Goal: Transaction & Acquisition: Download file/media

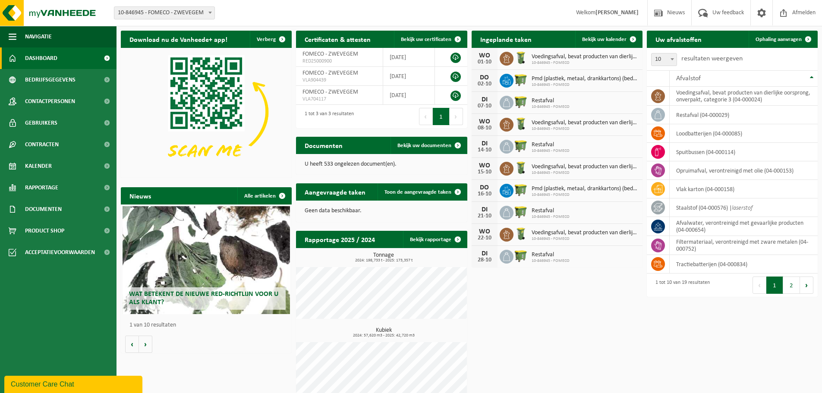
click at [686, 294] on div "1 tot 10 van 19 resultaten" at bounding box center [680, 285] width 59 height 19
click at [649, 301] on div "Uw afvalstoffen Ophaling aanvragen 10 25 50 100 10 resultaten weergeven Afvalst…" at bounding box center [732, 163] width 175 height 275
click at [40, 184] on span "Rapportage" at bounding box center [41, 188] width 33 height 22
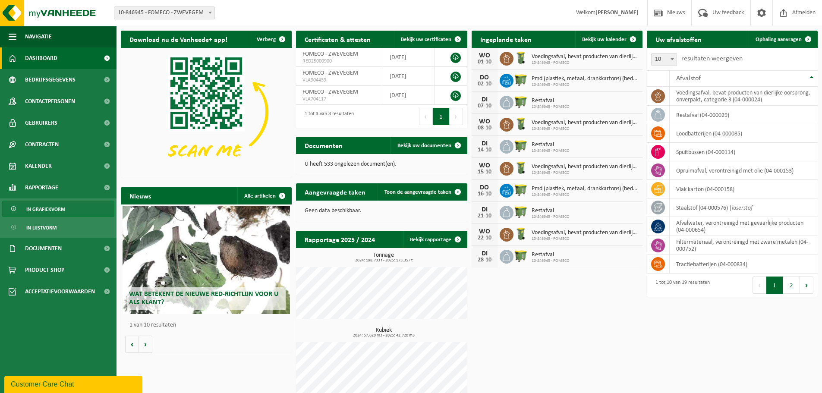
click at [42, 208] on span "In grafiekvorm" at bounding box center [45, 209] width 39 height 16
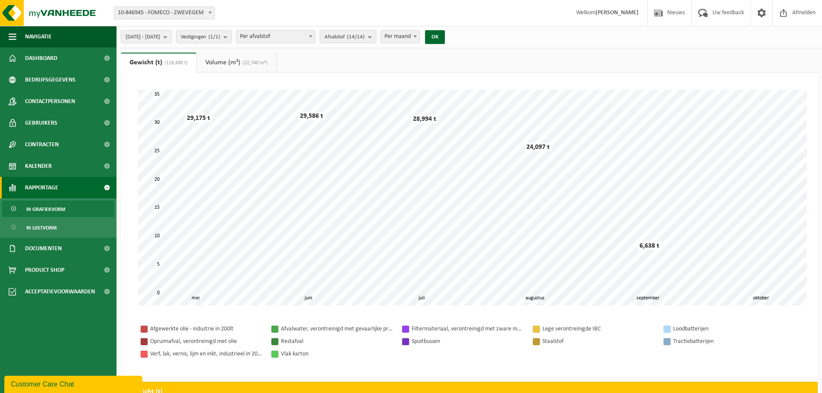
click at [365, 38] on count "(14/14)" at bounding box center [356, 37] width 18 height 6
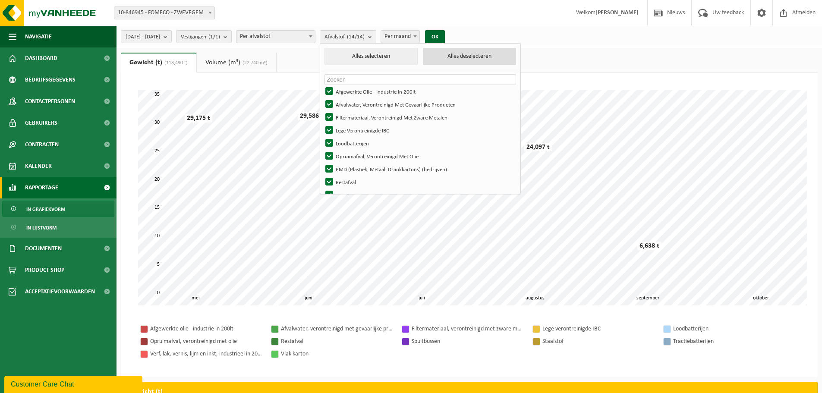
click at [487, 59] on button "Alles deselecteren" at bounding box center [469, 56] width 93 height 17
checkbox input "false"
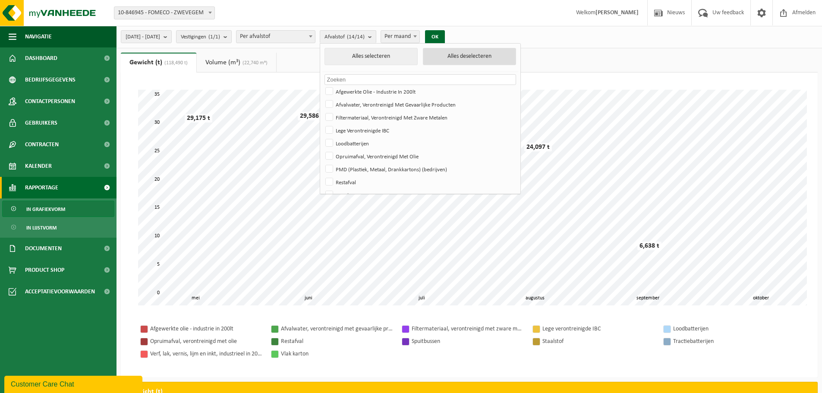
checkbox input "false"
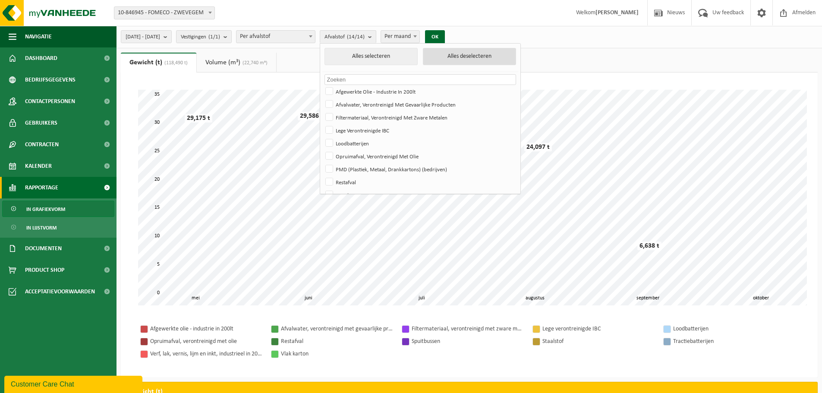
checkbox input "false"
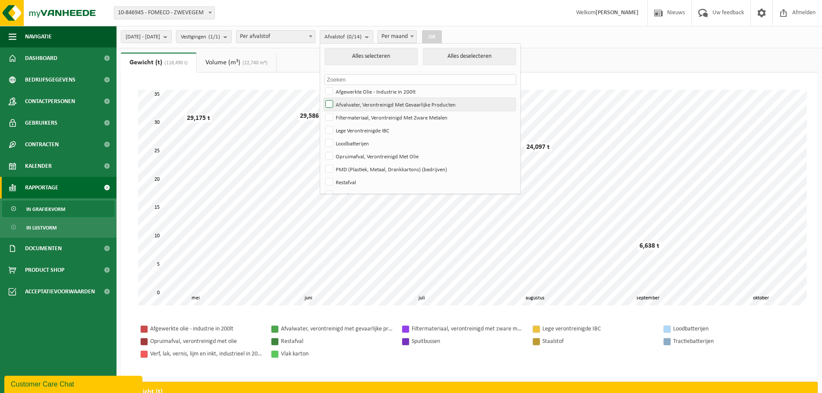
click at [378, 107] on label "Afvalwater, Verontreinigd Met Gevaarlijke Producten" at bounding box center [420, 104] width 192 height 13
click at [322, 98] on input "Afvalwater, Verontreinigd Met Gevaarlijke Producten" at bounding box center [322, 98] width 0 height 0
click at [442, 33] on button "OK" at bounding box center [432, 37] width 20 height 14
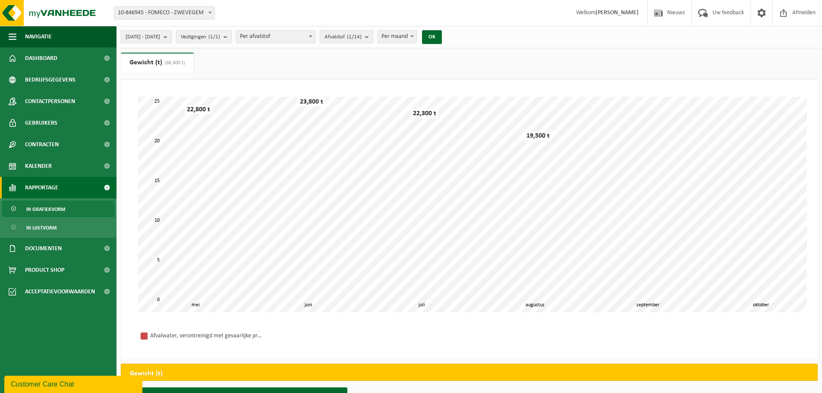
click at [362, 37] on count "(1/14)" at bounding box center [354, 37] width 15 height 6
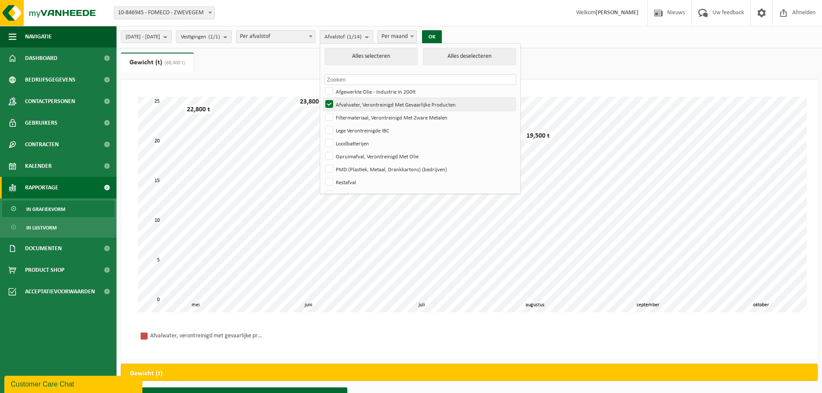
click at [354, 106] on label "Afvalwater, Verontreinigd Met Gevaarlijke Producten" at bounding box center [420, 104] width 192 height 13
click at [322, 98] on input "Afvalwater, Verontreinigd Met Gevaarlijke Producten" at bounding box center [322, 98] width 0 height 0
checkbox input "false"
click at [356, 93] on label "Afgewerkte Olie - Industrie In 200lt" at bounding box center [420, 91] width 192 height 13
click at [322, 85] on input "Afgewerkte Olie - Industrie In 200lt" at bounding box center [322, 85] width 0 height 0
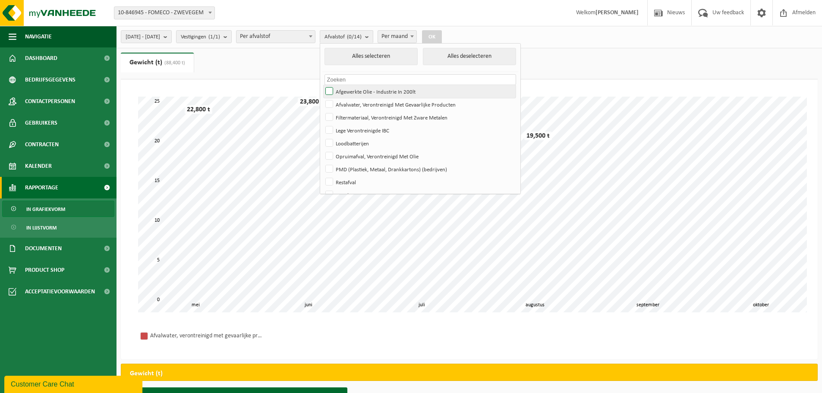
checkbox input "true"
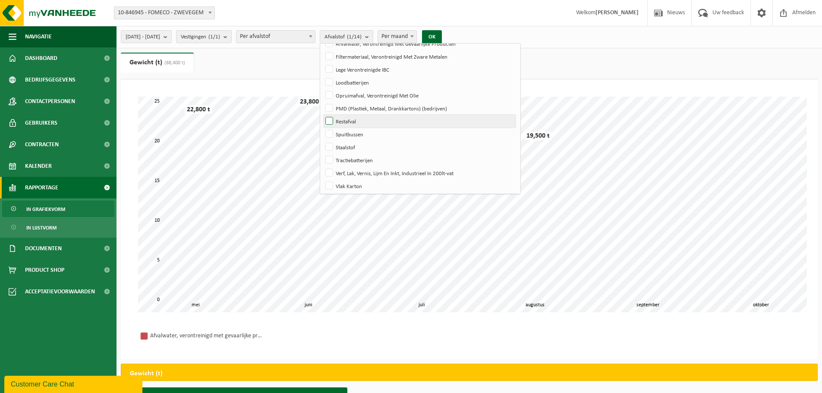
scroll to position [76, 0]
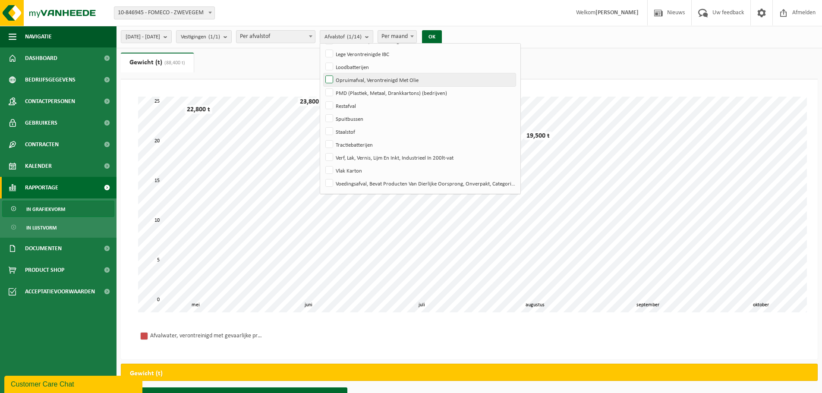
click at [379, 82] on label "Opruimafval, Verontreinigd Met Olie" at bounding box center [420, 79] width 192 height 13
click at [322, 73] on input "Opruimafval, Verontreinigd Met Olie" at bounding box center [322, 73] width 0 height 0
checkbox input "true"
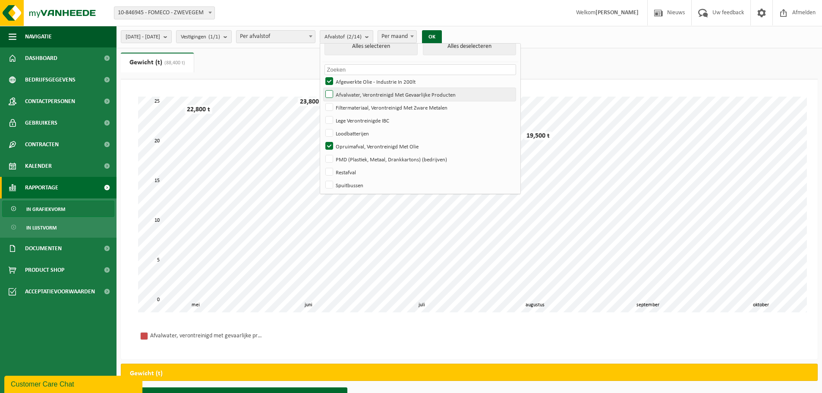
scroll to position [0, 0]
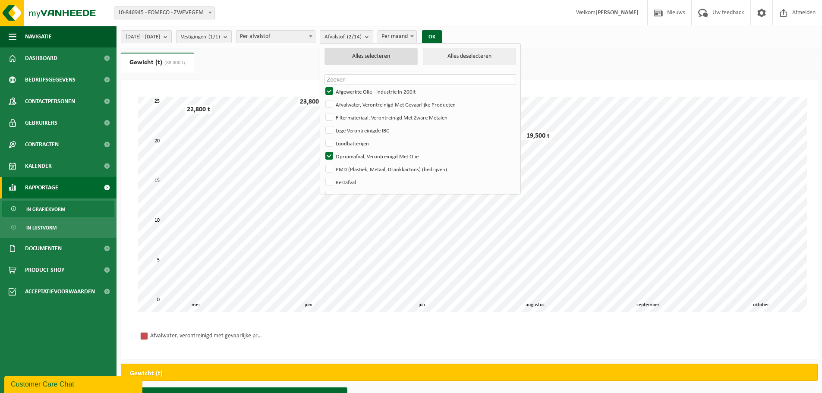
click at [413, 57] on button "Alles selecteren" at bounding box center [371, 56] width 93 height 17
checkbox input "true"
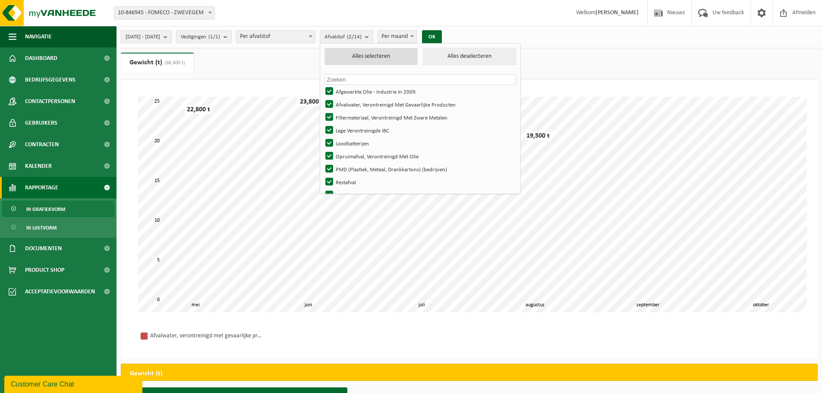
checkbox input "true"
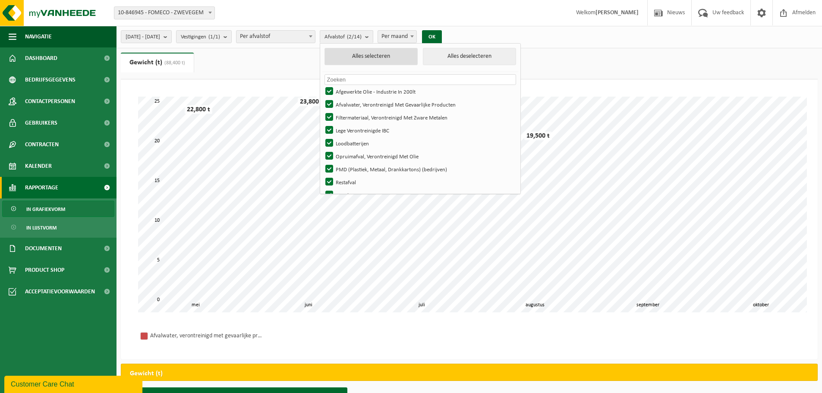
checkbox input "true"
click at [463, 63] on button "Alles deselecteren" at bounding box center [469, 56] width 93 height 17
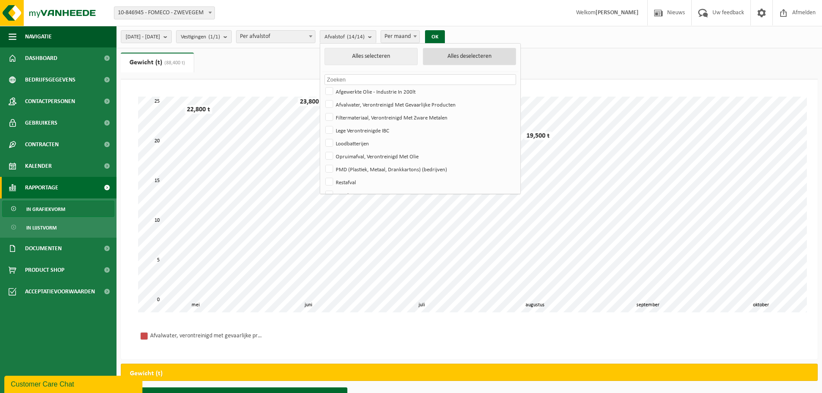
checkbox input "false"
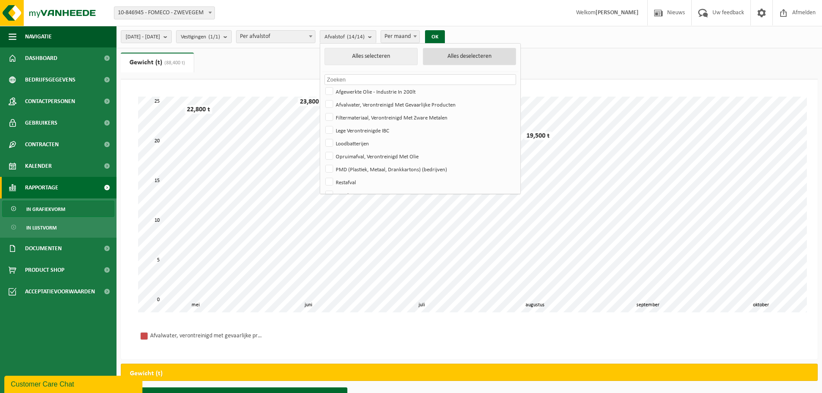
checkbox input "false"
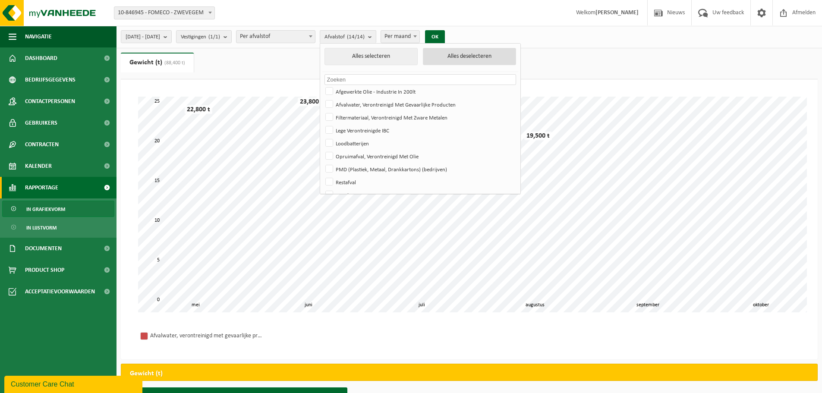
checkbox input "false"
click at [377, 98] on label "Afvalwater, Verontreinigd Met Gevaarlijke Producten" at bounding box center [420, 104] width 192 height 13
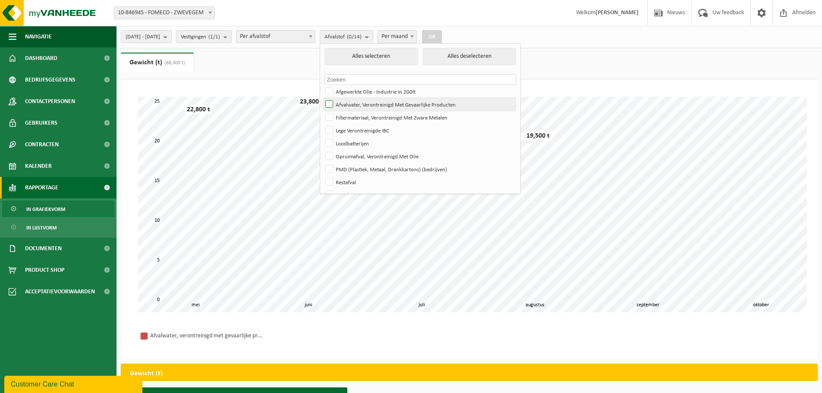
click at [322, 98] on input "Afvalwater, Verontreinigd Met Gevaarlijke Producten" at bounding box center [322, 98] width 0 height 0
click at [379, 101] on label "Afvalwater, Verontreinigd Met Gevaarlijke Producten" at bounding box center [420, 104] width 192 height 13
click at [322, 98] on input "Afvalwater, Verontreinigd Met Gevaarlijke Producten" at bounding box center [322, 98] width 0 height 0
checkbox input "false"
click at [384, 91] on label "Afgewerkte Olie - Industrie In 200lt" at bounding box center [420, 91] width 192 height 13
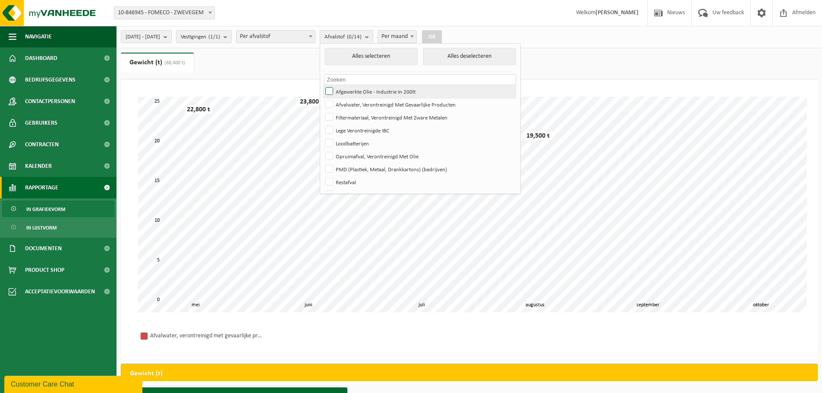
click at [322, 85] on input "Afgewerkte Olie - Industrie In 200lt" at bounding box center [322, 85] width 0 height 0
checkbox input "true"
click at [397, 154] on label "Opruimafval, Verontreinigd Met Olie" at bounding box center [420, 156] width 192 height 13
click at [322, 150] on input "Opruimafval, Verontreinigd Met Olie" at bounding box center [322, 149] width 0 height 0
checkbox input "true"
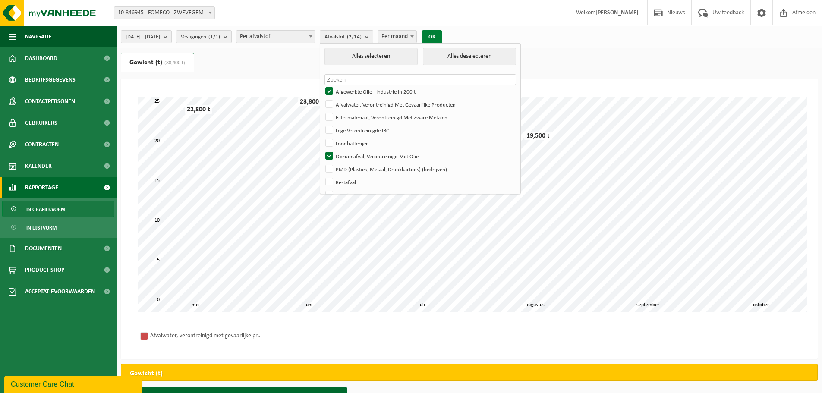
click at [442, 35] on button "OK" at bounding box center [432, 37] width 20 height 14
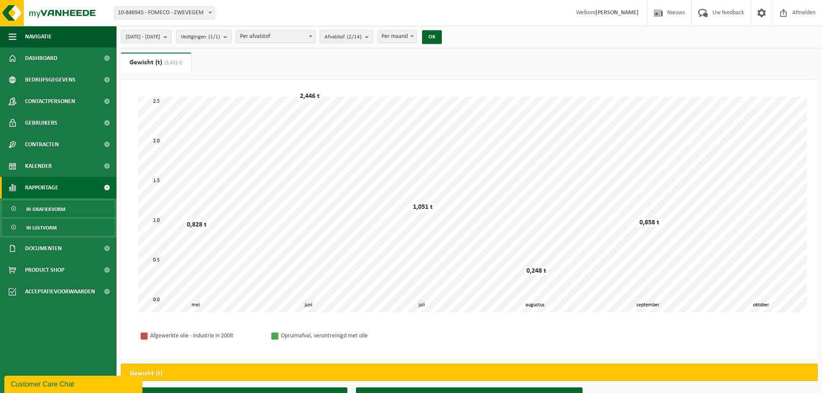
click at [40, 230] on span "In lijstvorm" at bounding box center [41, 228] width 30 height 16
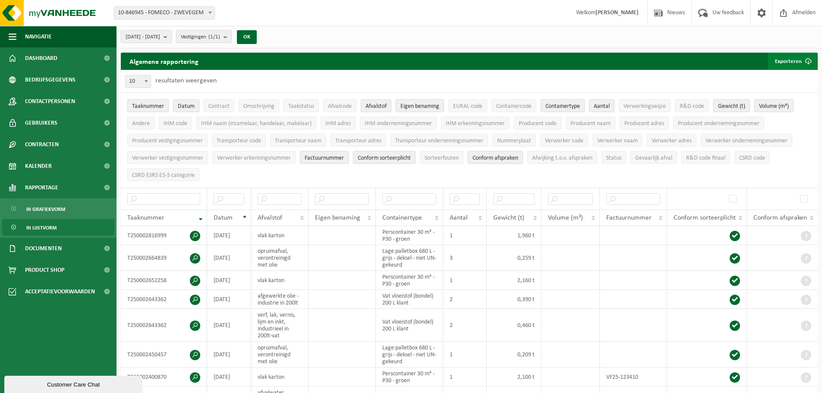
click at [774, 62] on button "Exporteren" at bounding box center [792, 61] width 49 height 17
click at [785, 101] on link "Alle beschikbare kolommen" at bounding box center [777, 95] width 78 height 17
